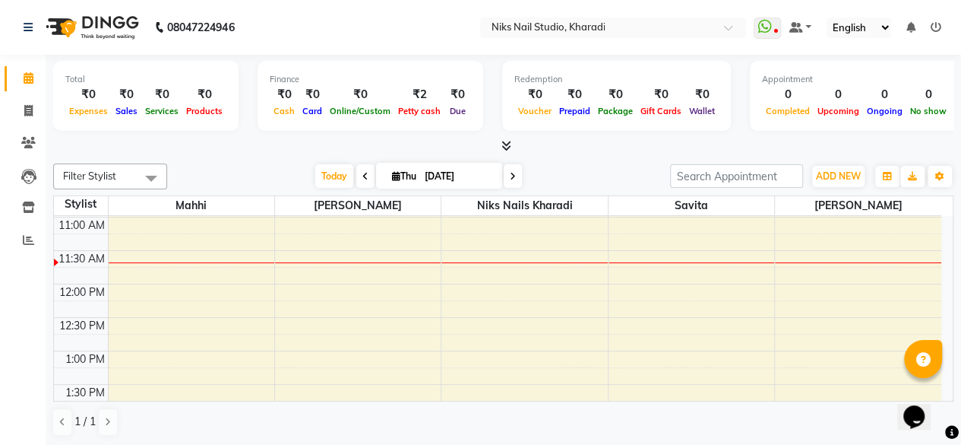
click at [362, 174] on icon at bounding box center [365, 176] width 6 height 9
type input "[DATE]"
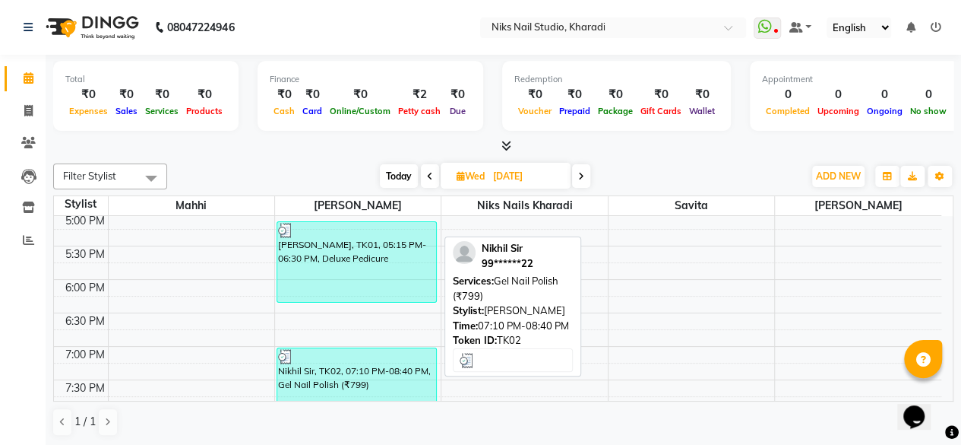
scroll to position [543, 0]
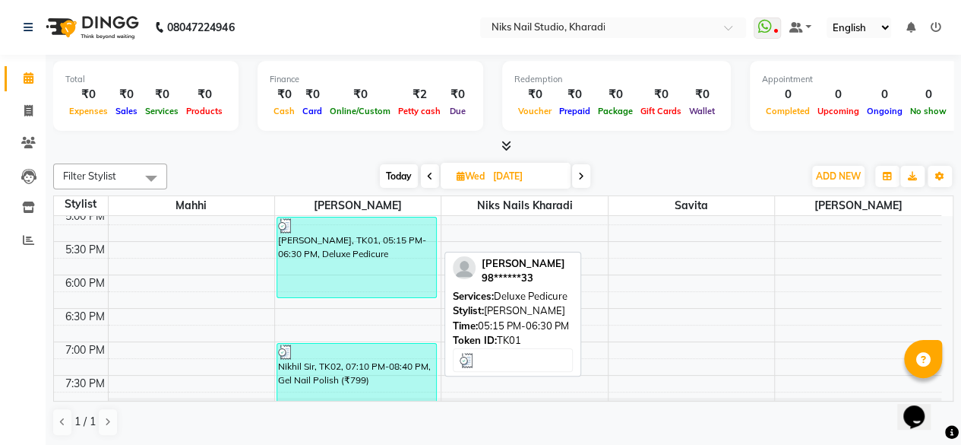
click at [381, 273] on div "[PERSON_NAME], TK01, 05:15 PM-06:30 PM, Deluxe Pedicure" at bounding box center [356, 257] width 159 height 80
select select "3"
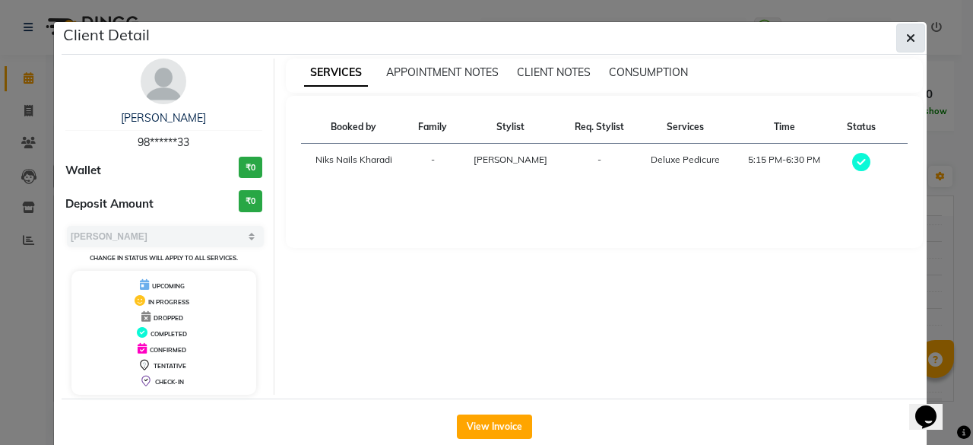
click at [906, 36] on icon "button" at bounding box center [910, 38] width 9 height 12
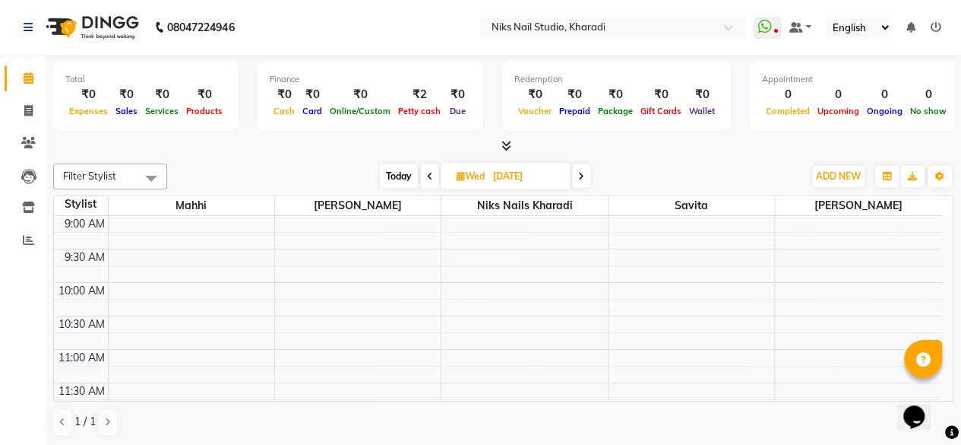
scroll to position [0, 0]
